Goal: Task Accomplishment & Management: Use online tool/utility

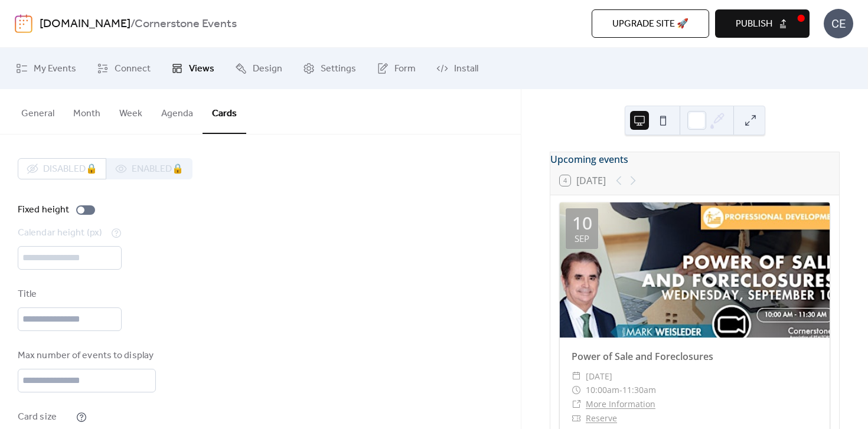
click at [98, 111] on button "Month" at bounding box center [87, 111] width 46 height 44
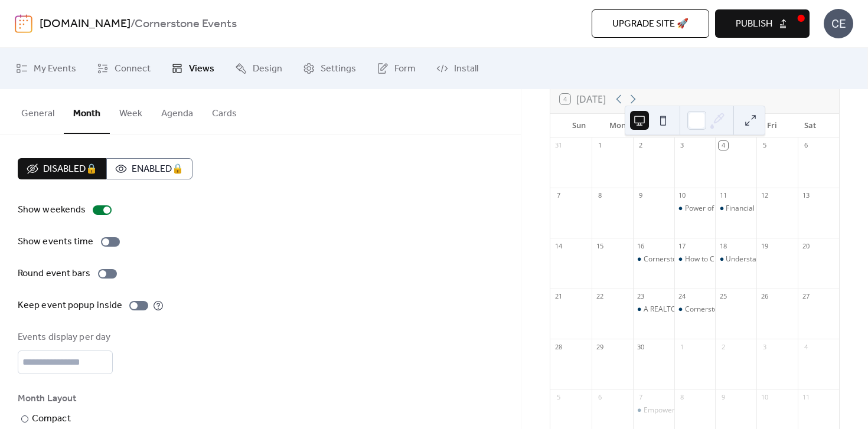
scroll to position [87, 0]
click at [133, 122] on button "Week" at bounding box center [131, 111] width 42 height 44
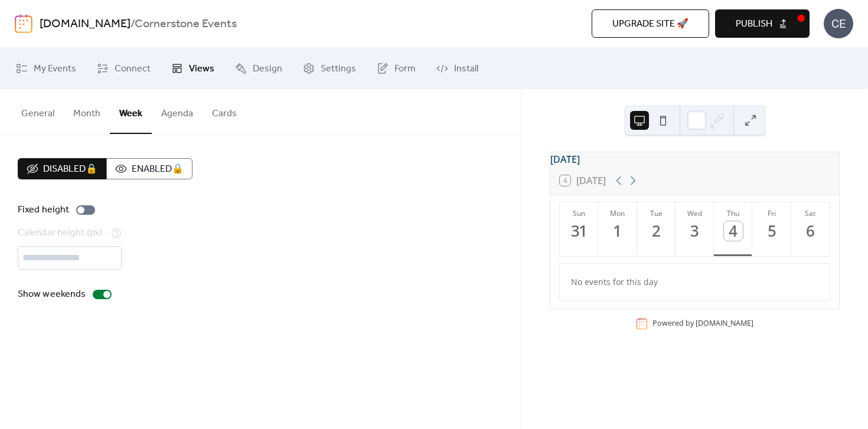
click at [161, 119] on button "Agenda" at bounding box center [177, 111] width 51 height 44
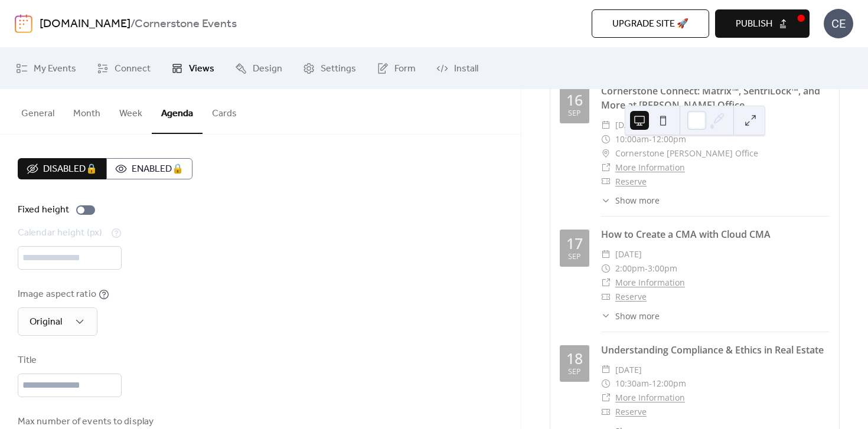
scroll to position [302, 0]
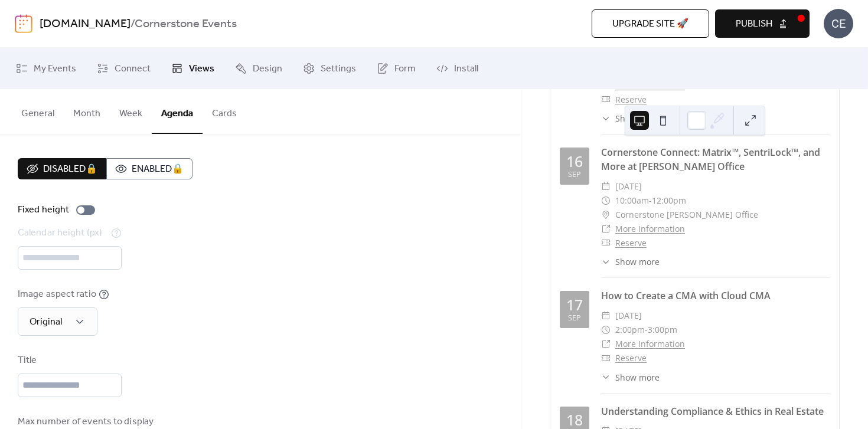
click at [219, 115] on button "Cards" at bounding box center [225, 111] width 44 height 44
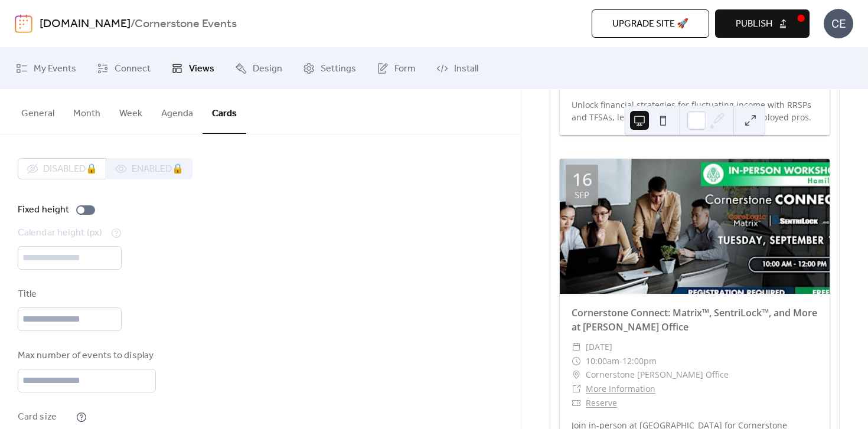
scroll to position [657, 0]
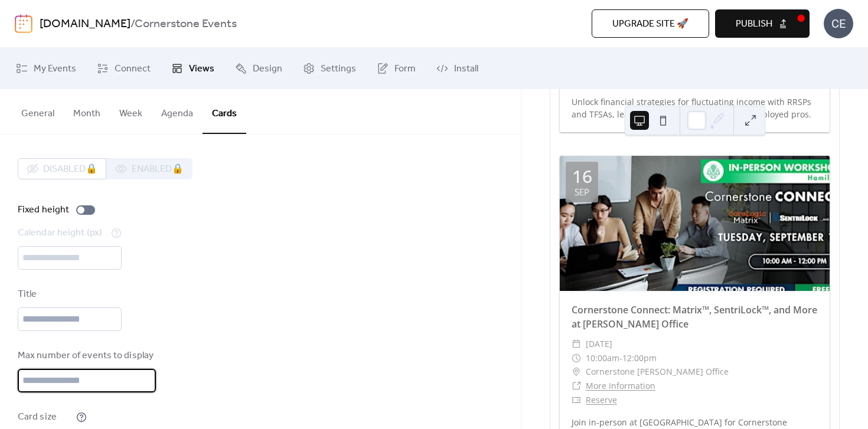
click at [52, 376] on input "**" at bounding box center [87, 381] width 138 height 24
click at [213, 330] on div "Title" at bounding box center [260, 310] width 485 height 44
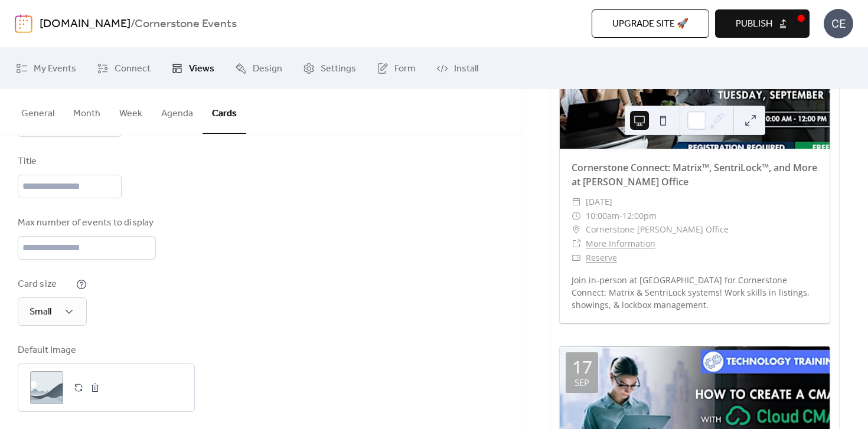
scroll to position [847, 0]
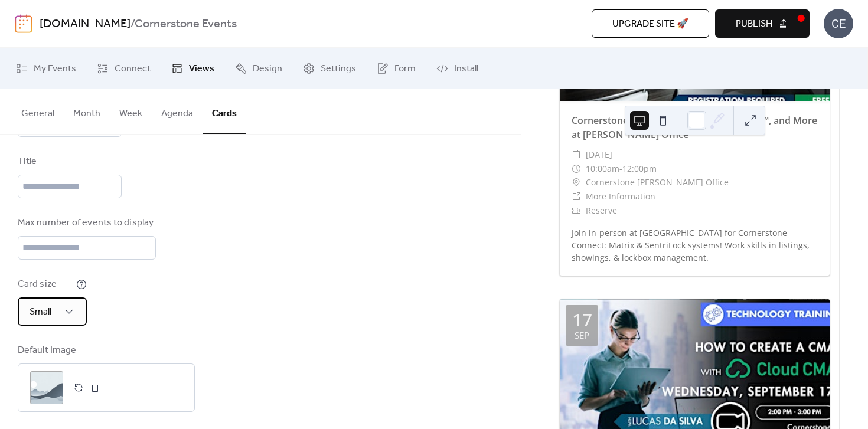
click at [73, 323] on div "Small" at bounding box center [52, 312] width 69 height 28
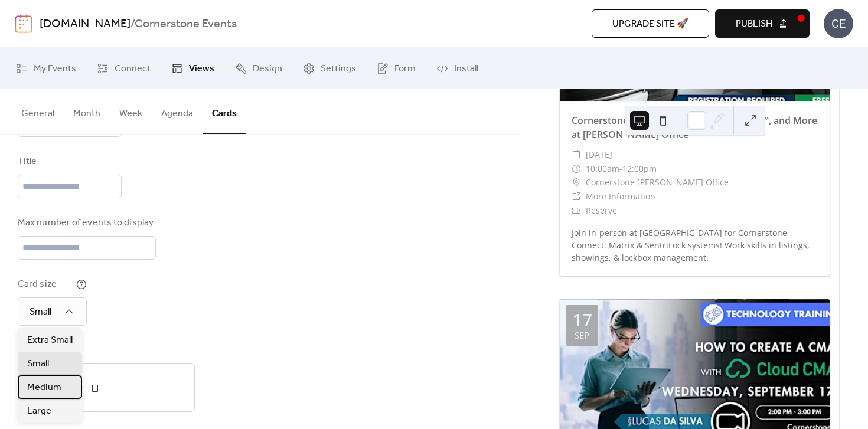
click at [49, 385] on span "Medium" at bounding box center [44, 388] width 34 height 14
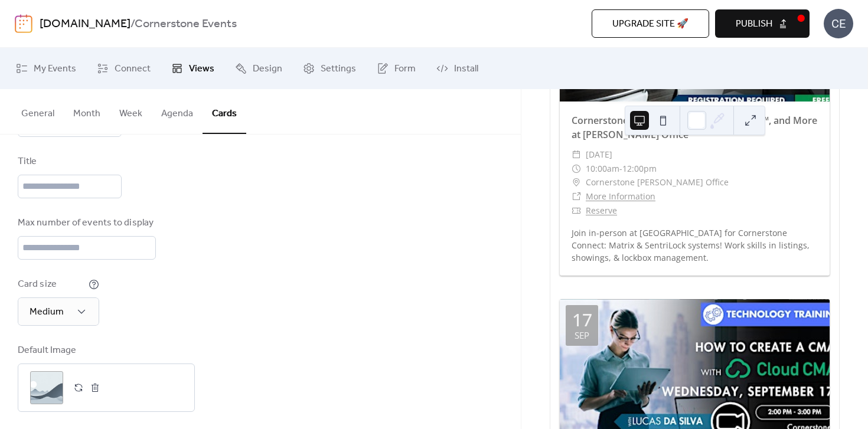
scroll to position [674, 0]
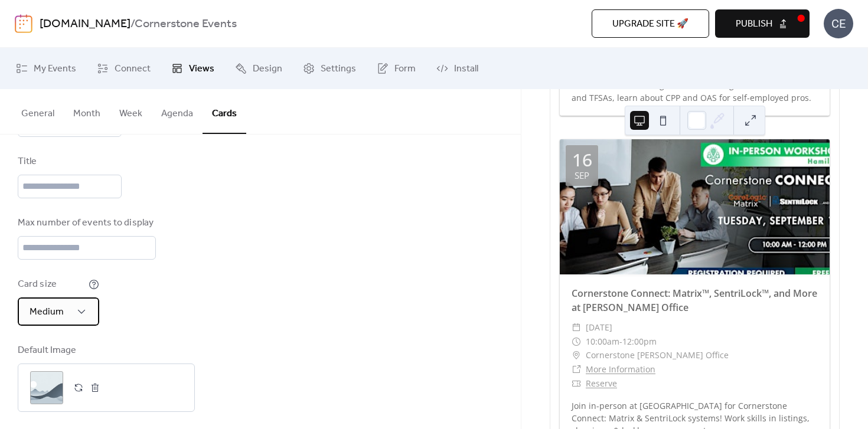
click at [82, 305] on div "Medium" at bounding box center [59, 312] width 82 height 28
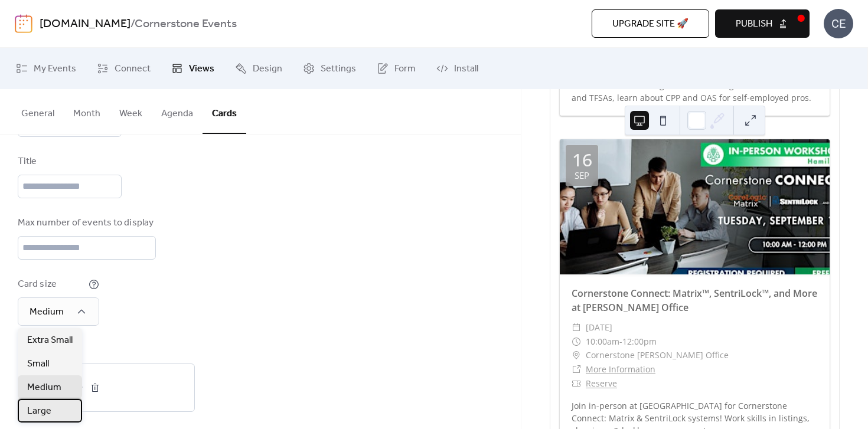
click at [40, 409] on span "Large" at bounding box center [39, 412] width 24 height 14
click at [73, 304] on div "Large" at bounding box center [53, 312] width 71 height 28
click at [47, 383] on span "Medium" at bounding box center [44, 388] width 34 height 14
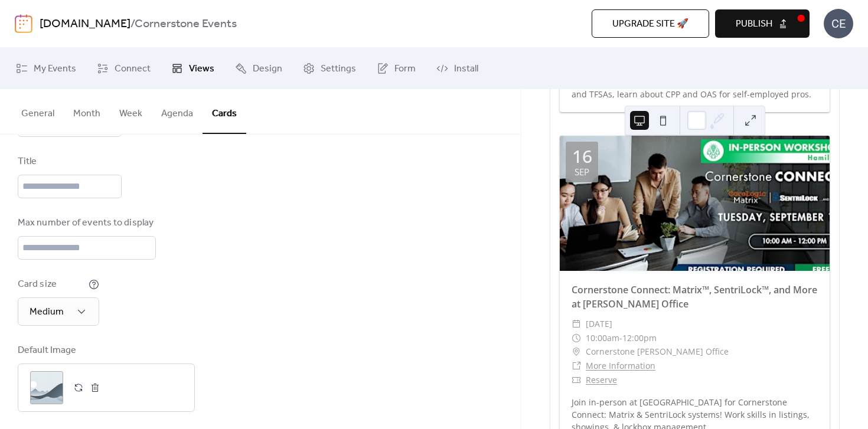
scroll to position [638, 0]
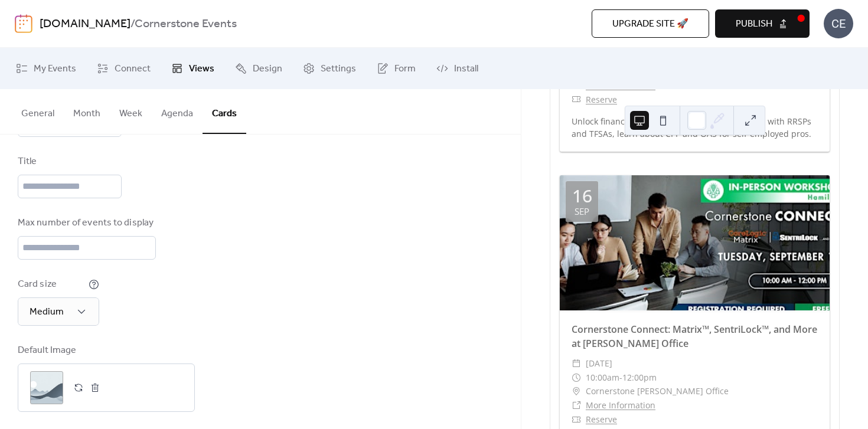
click at [727, 279] on div at bounding box center [695, 242] width 270 height 135
click at [654, 232] on div at bounding box center [695, 242] width 270 height 135
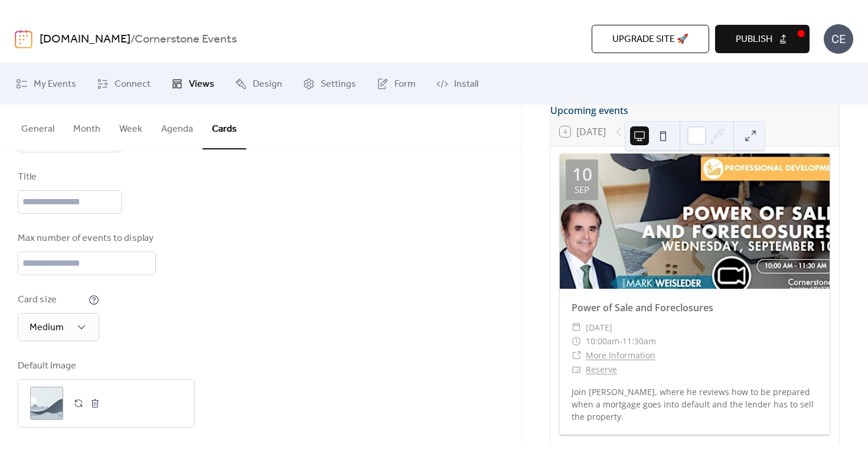
scroll to position [0, 0]
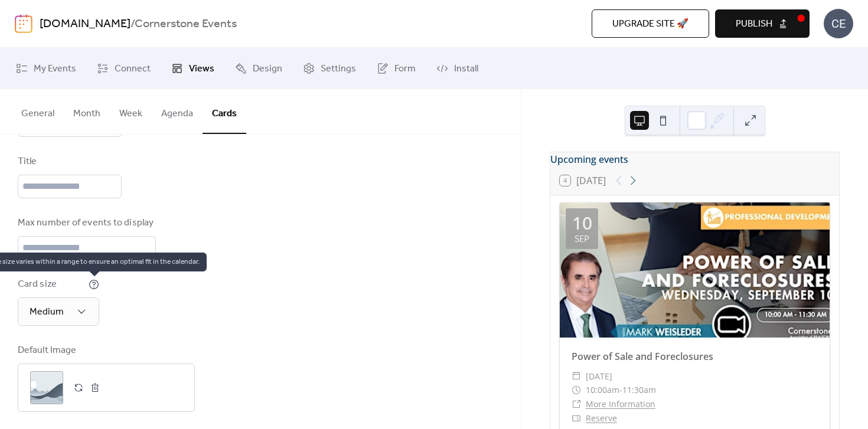
click at [94, 282] on icon at bounding box center [94, 284] width 11 height 11
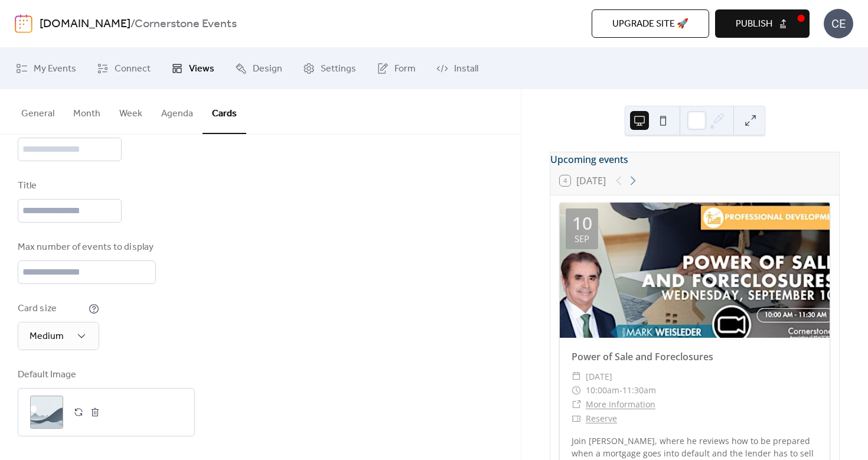
scroll to position [109, 0]
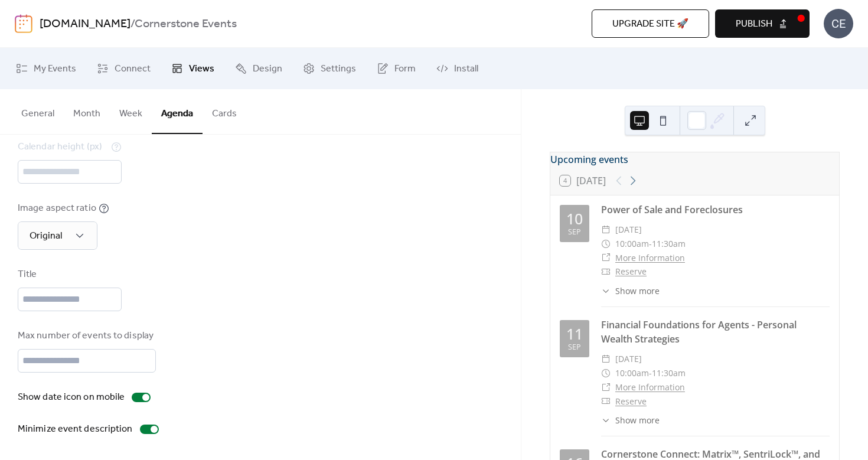
scroll to position [86, 0]
click at [223, 122] on button "Cards" at bounding box center [225, 111] width 44 height 44
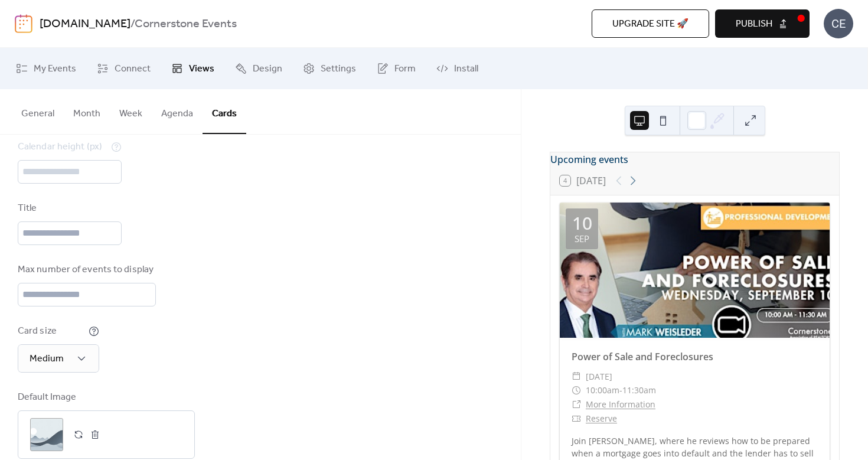
scroll to position [109, 0]
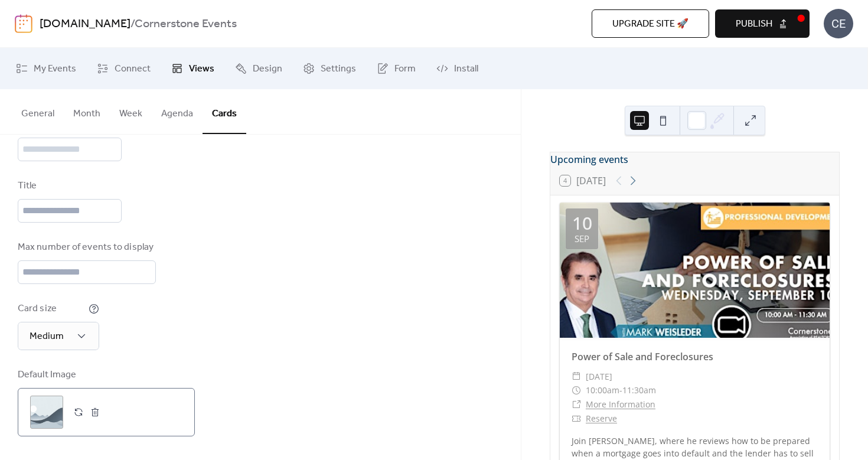
click at [45, 418] on div ";" at bounding box center [46, 412] width 33 height 33
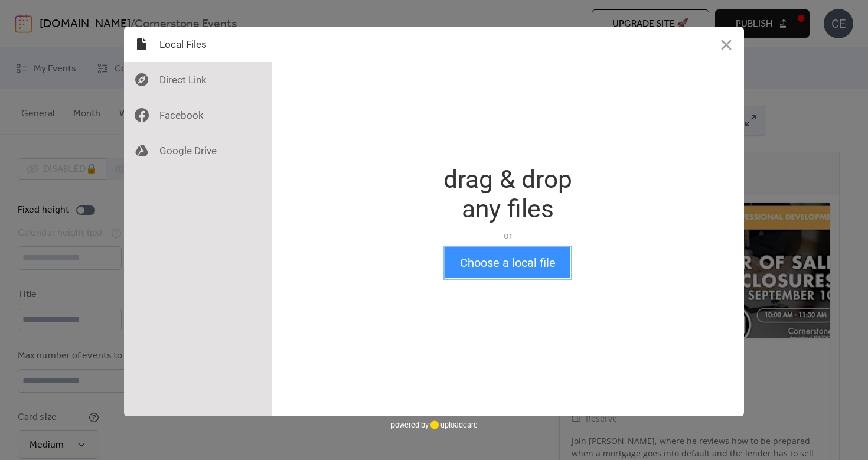
click at [527, 256] on button "Choose a local file" at bounding box center [507, 262] width 125 height 31
click at [731, 27] on button "Close" at bounding box center [726, 44] width 35 height 35
